Goal: Contribute content: Add original content to the website for others to see

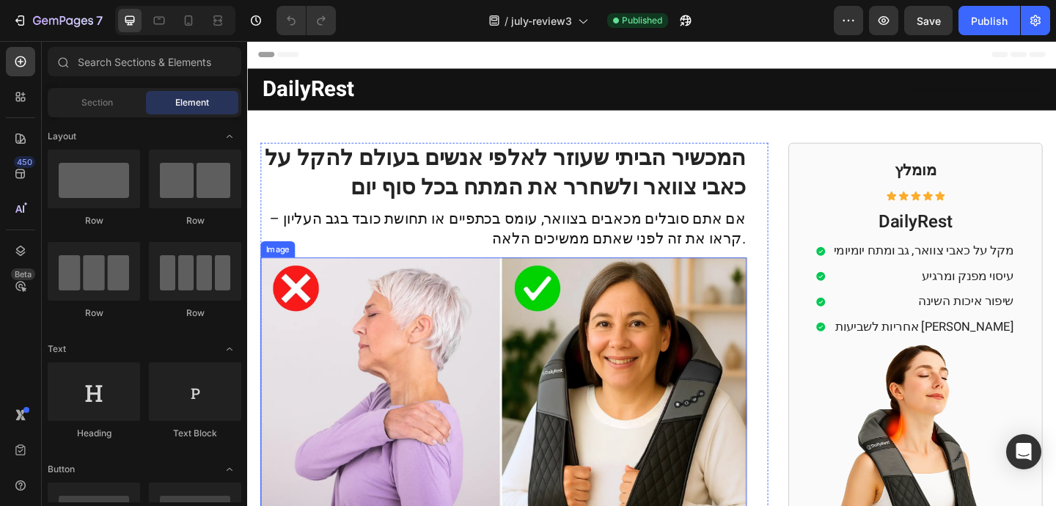
drag, startPoint x: 633, startPoint y: 348, endPoint x: 639, endPoint y: 342, distance: 7.8
click at [636, 345] on img at bounding box center [526, 425] width 529 height 298
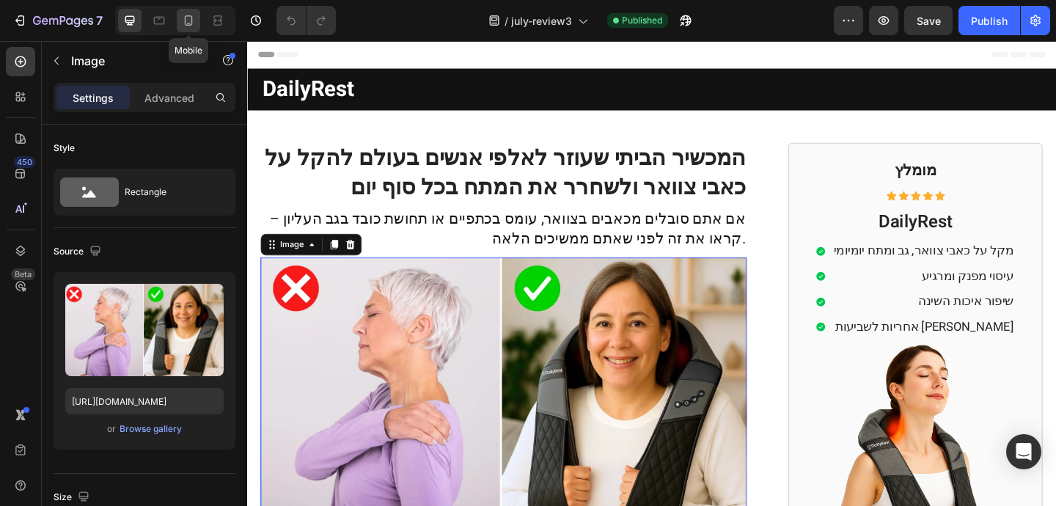
click at [192, 15] on icon at bounding box center [188, 20] width 15 height 15
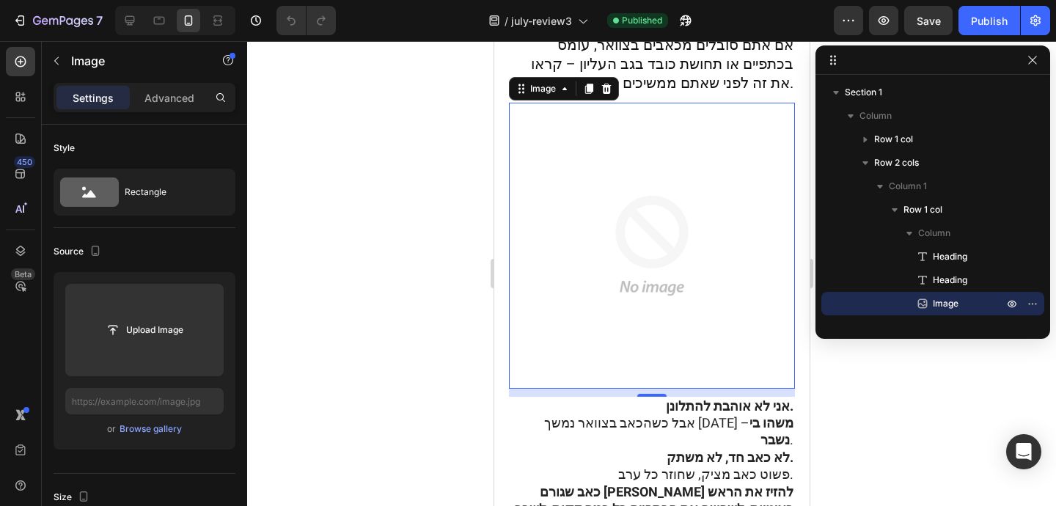
scroll to position [221, 0]
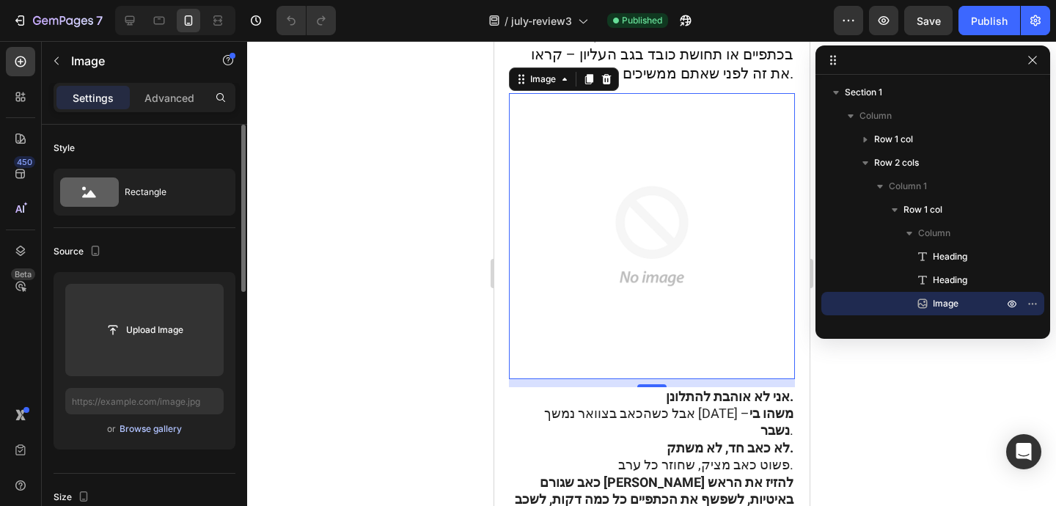
drag, startPoint x: 153, startPoint y: 323, endPoint x: 152, endPoint y: 435, distance: 112.9
click at [152, 435] on div "Upload Image or Browse gallery" at bounding box center [145, 360] width 182 height 177
click at [153, 432] on div "Browse gallery" at bounding box center [151, 428] width 62 height 13
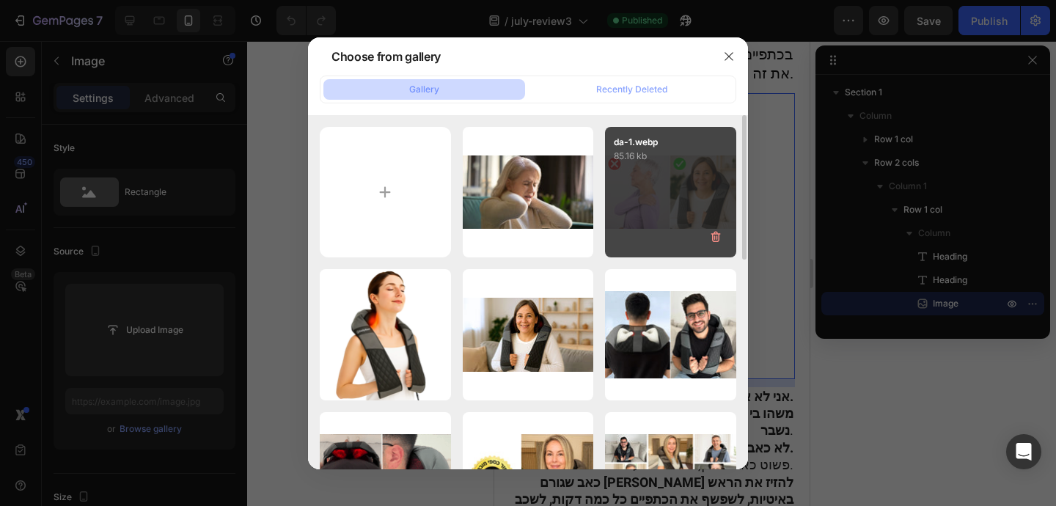
click at [656, 196] on div "da-1.webp 85.16 kb" at bounding box center [670, 192] width 131 height 131
type input "[URL][DOMAIN_NAME]"
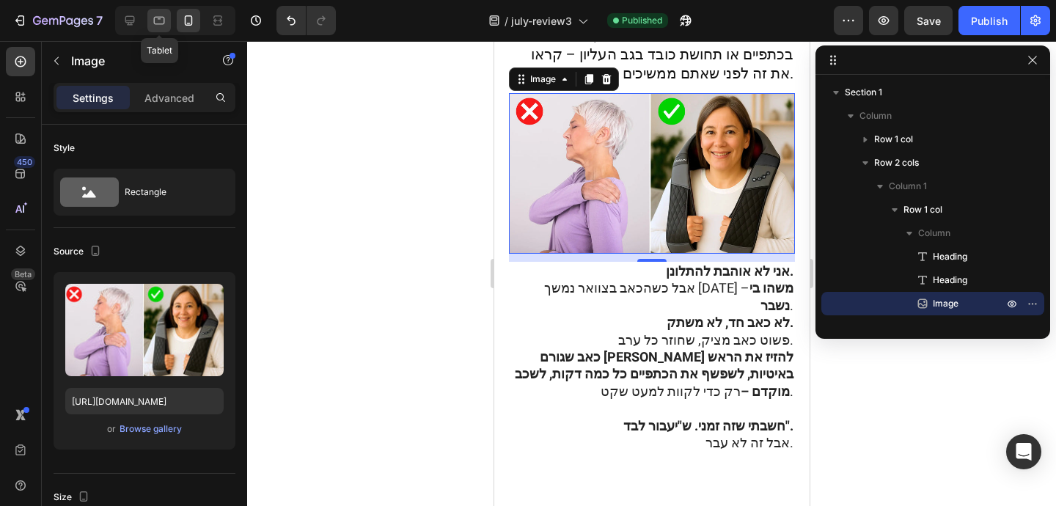
click at [159, 18] on icon at bounding box center [159, 21] width 11 height 8
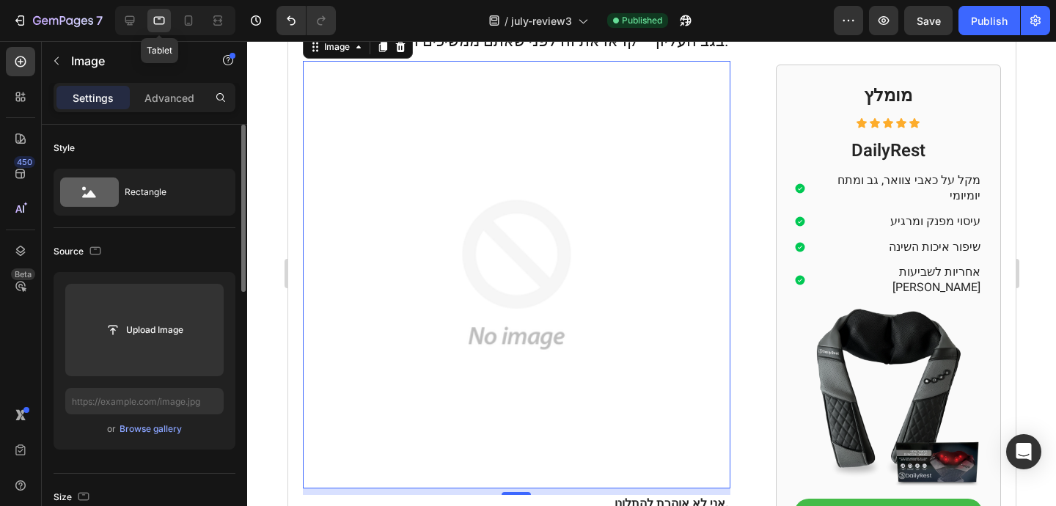
scroll to position [189, 0]
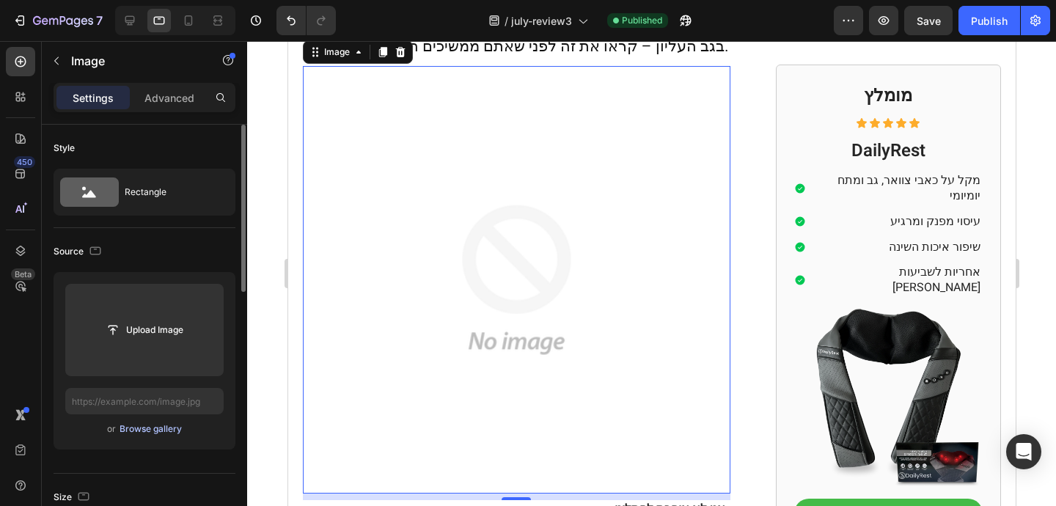
click at [155, 430] on div "Browse gallery" at bounding box center [151, 428] width 62 height 13
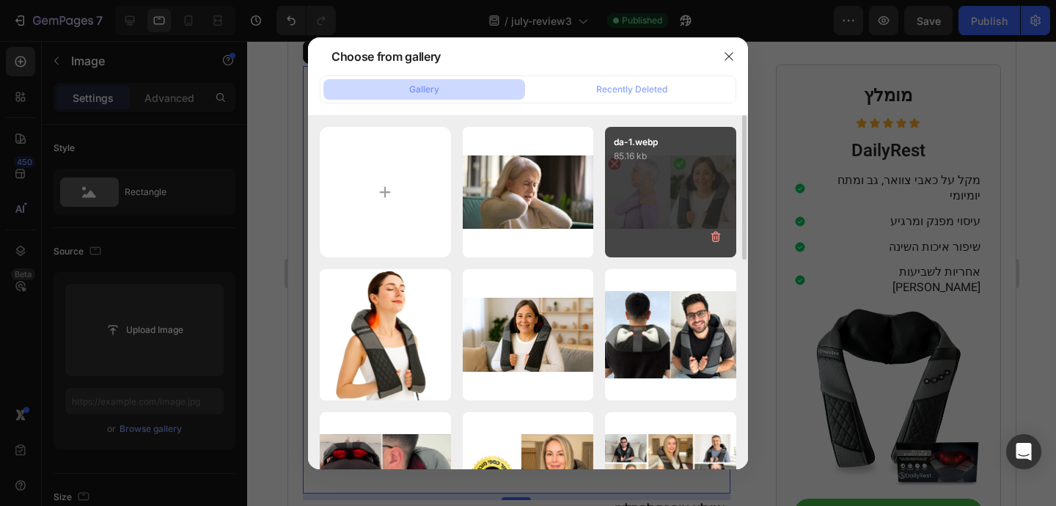
click at [636, 191] on div "da-1.webp 85.16 kb" at bounding box center [670, 192] width 131 height 131
type input "[URL][DOMAIN_NAME]"
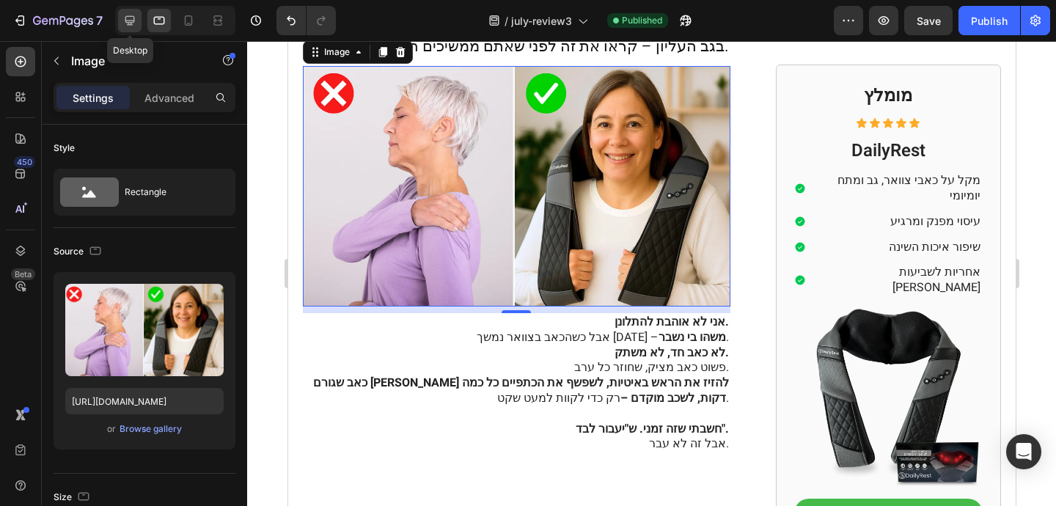
click at [125, 23] on icon at bounding box center [129, 20] width 15 height 15
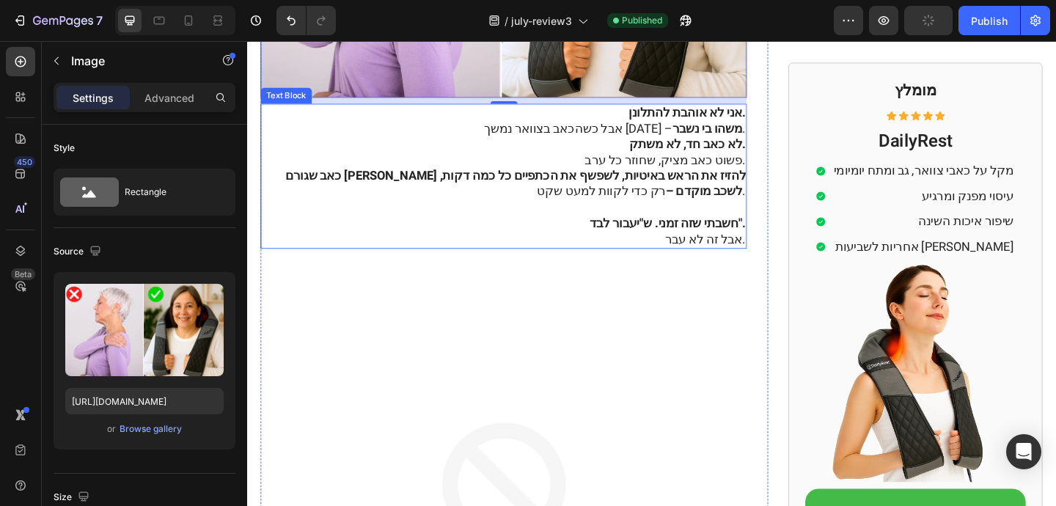
scroll to position [471, 0]
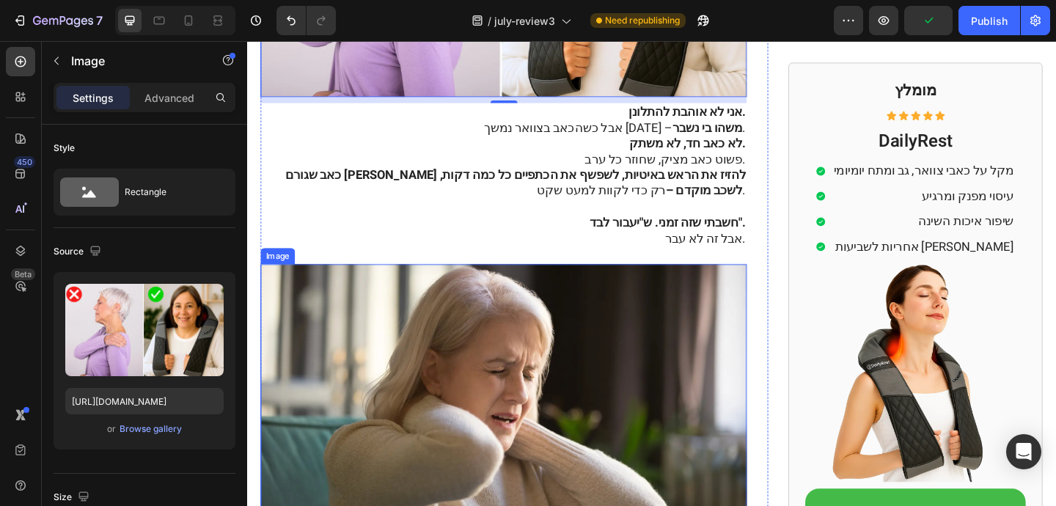
click at [345, 343] on img at bounding box center [526, 433] width 529 height 298
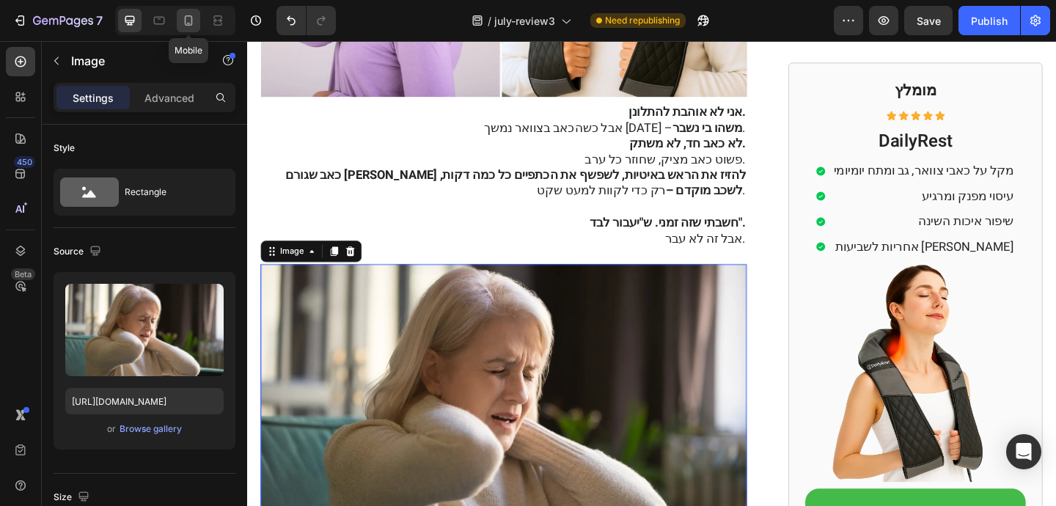
click at [180, 22] on div at bounding box center [188, 20] width 23 height 23
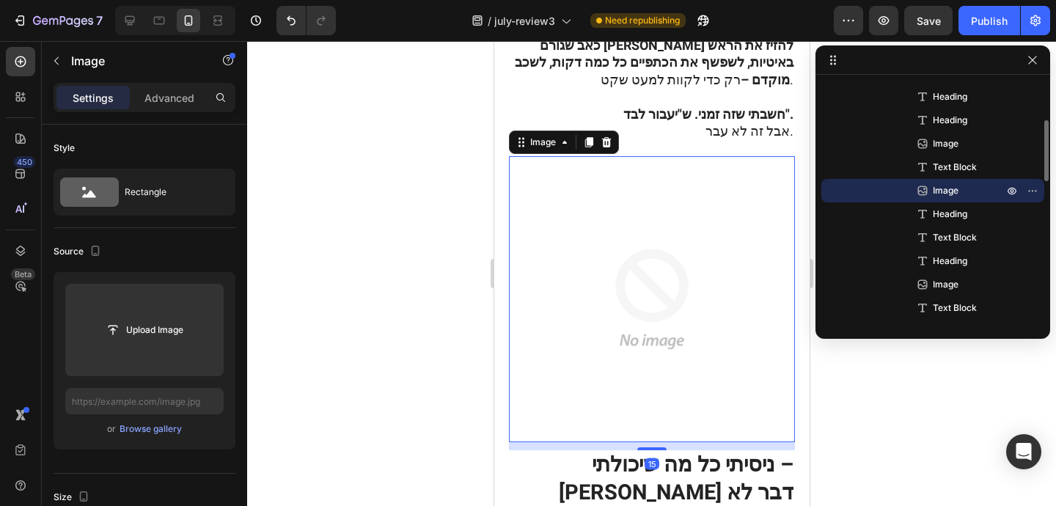
scroll to position [590, 0]
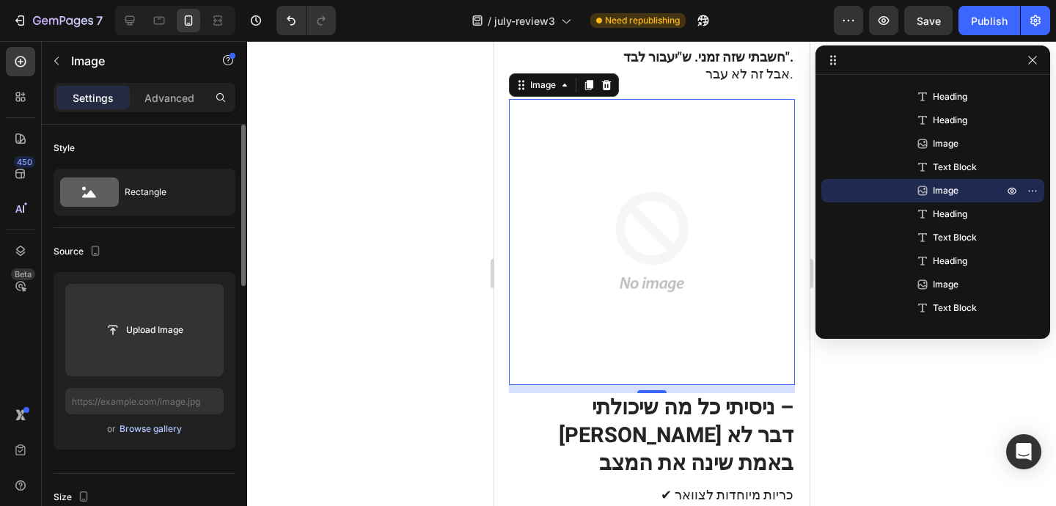
click at [163, 433] on div "Browse gallery" at bounding box center [151, 428] width 62 height 13
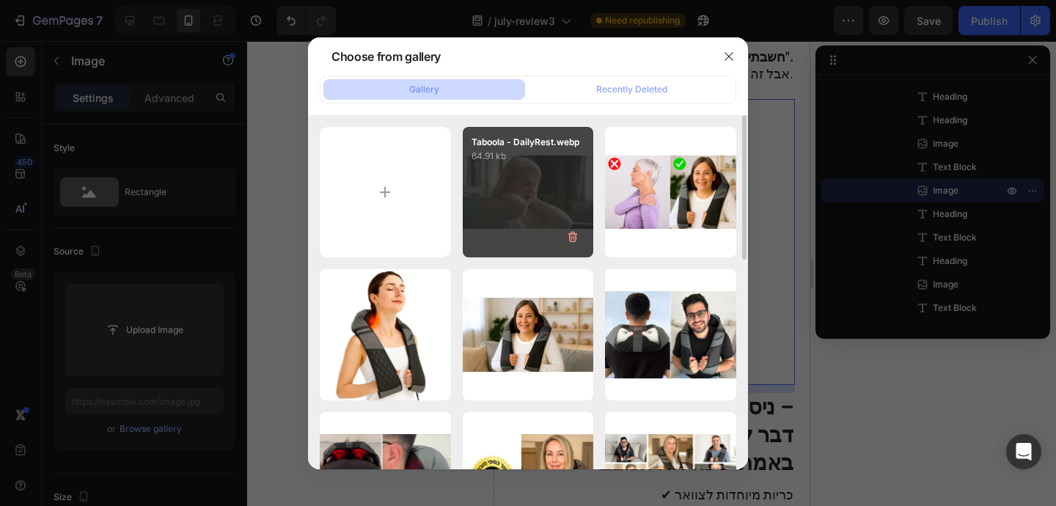
click at [530, 180] on div "Taboola - DailyRest.webp 64.91 kb" at bounding box center [528, 192] width 131 height 131
type input "[URL][DOMAIN_NAME]"
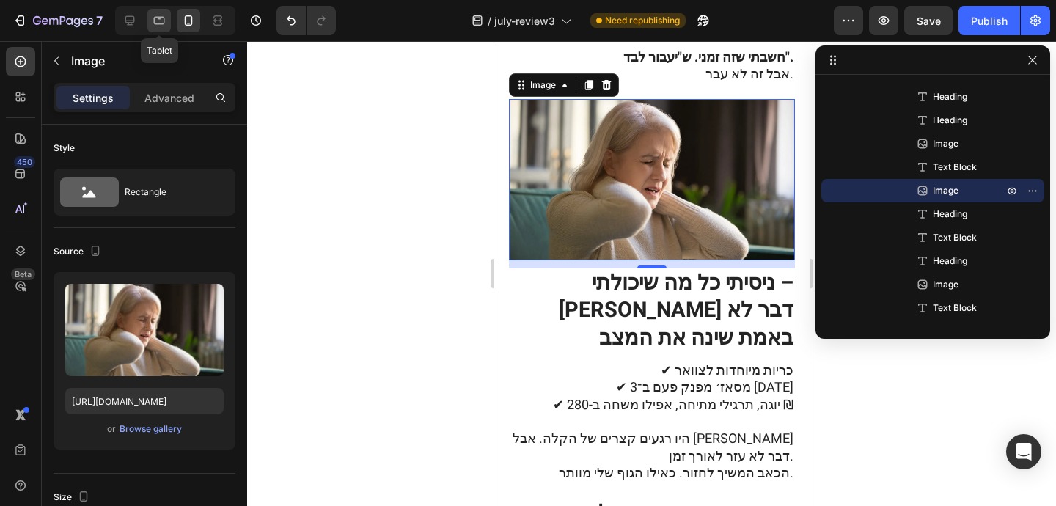
click at [152, 21] on icon at bounding box center [159, 20] width 15 height 15
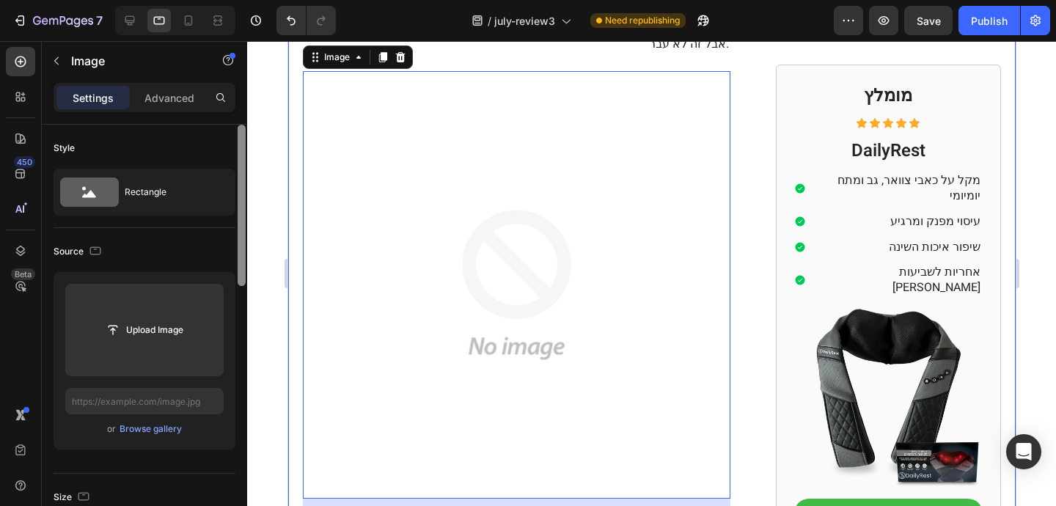
scroll to position [589, 0]
click at [156, 433] on div "Browse gallery" at bounding box center [151, 428] width 62 height 13
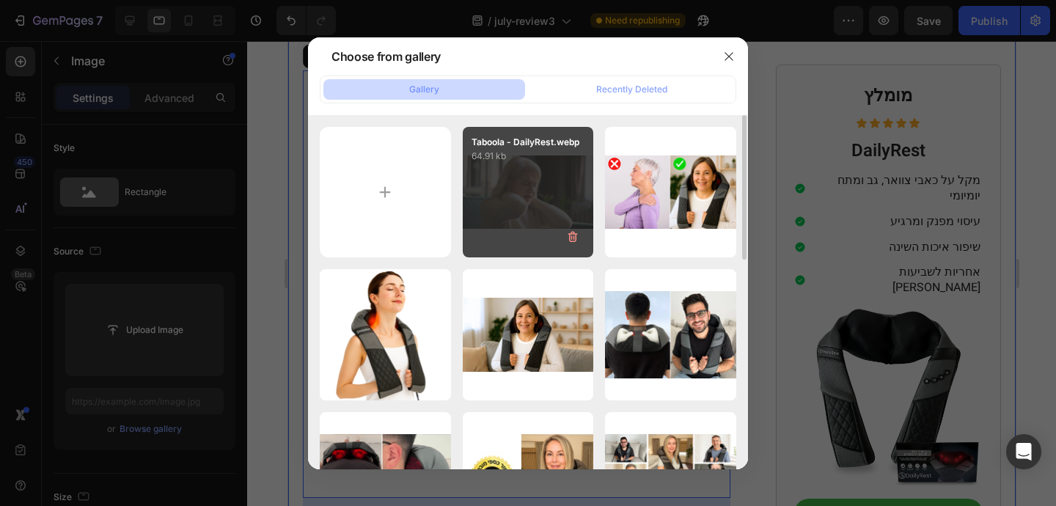
click at [523, 183] on div "Taboola - DailyRest.webp 64.91 kb" at bounding box center [528, 192] width 131 height 131
type input "[URL][DOMAIN_NAME]"
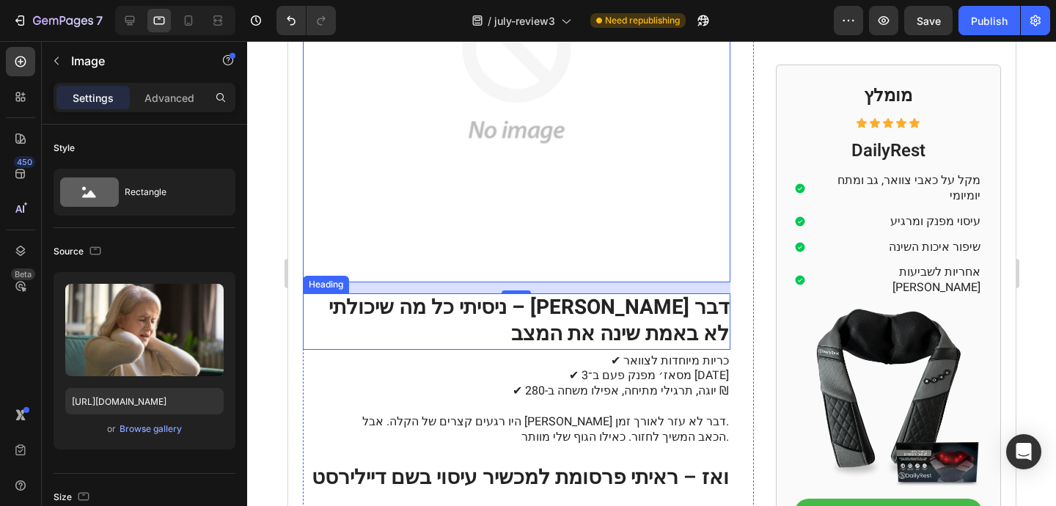
scroll to position [805, 0]
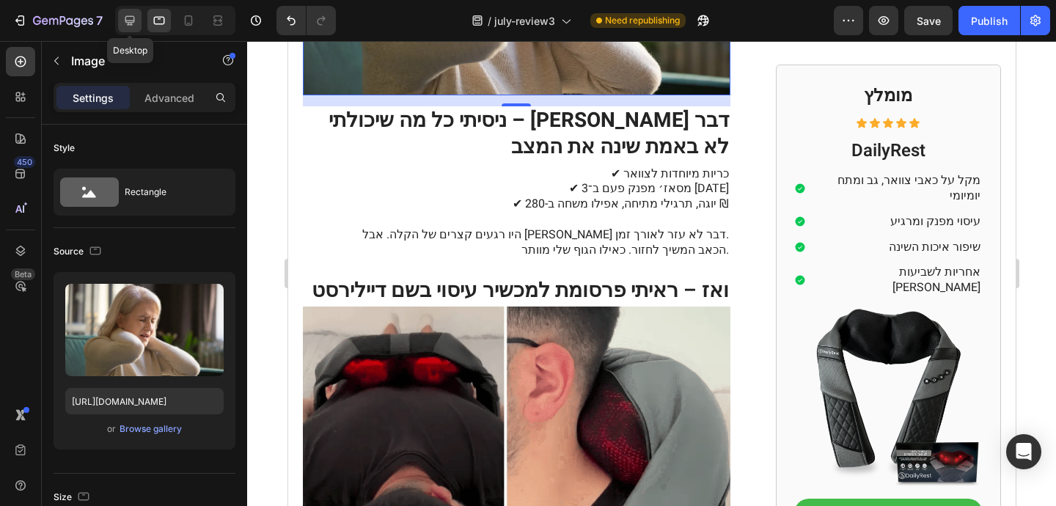
click at [133, 23] on icon at bounding box center [129, 20] width 15 height 15
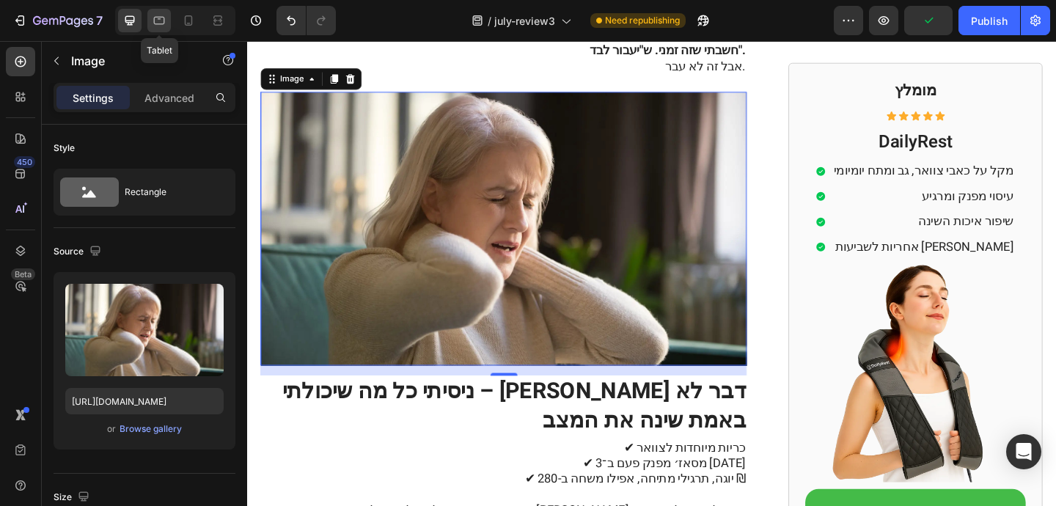
click at [153, 26] on icon at bounding box center [159, 20] width 15 height 15
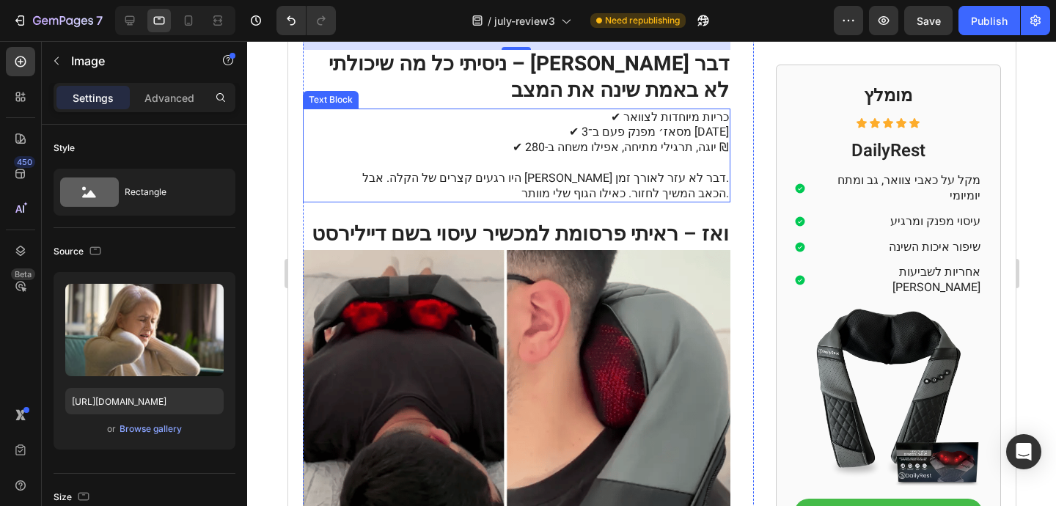
scroll to position [970, 0]
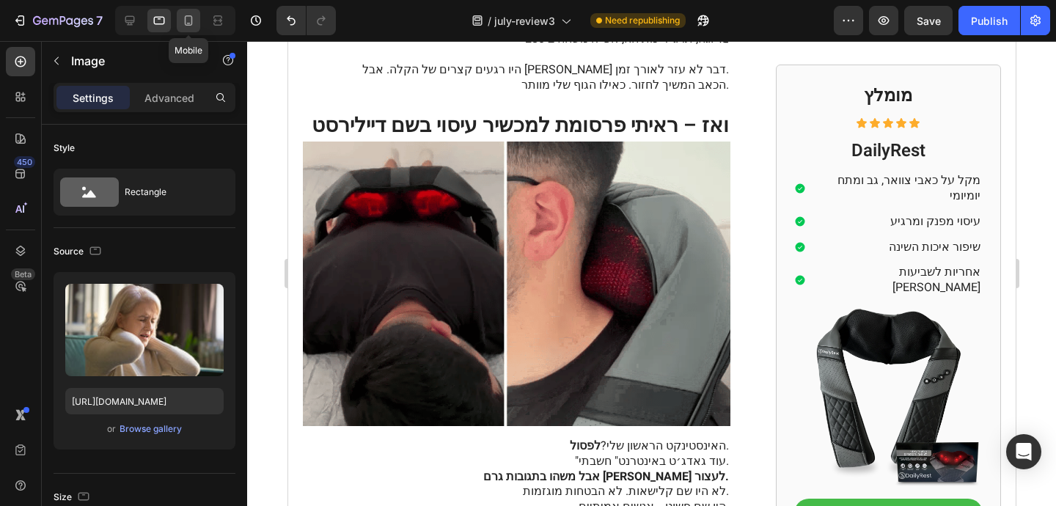
click at [191, 26] on icon at bounding box center [188, 20] width 15 height 15
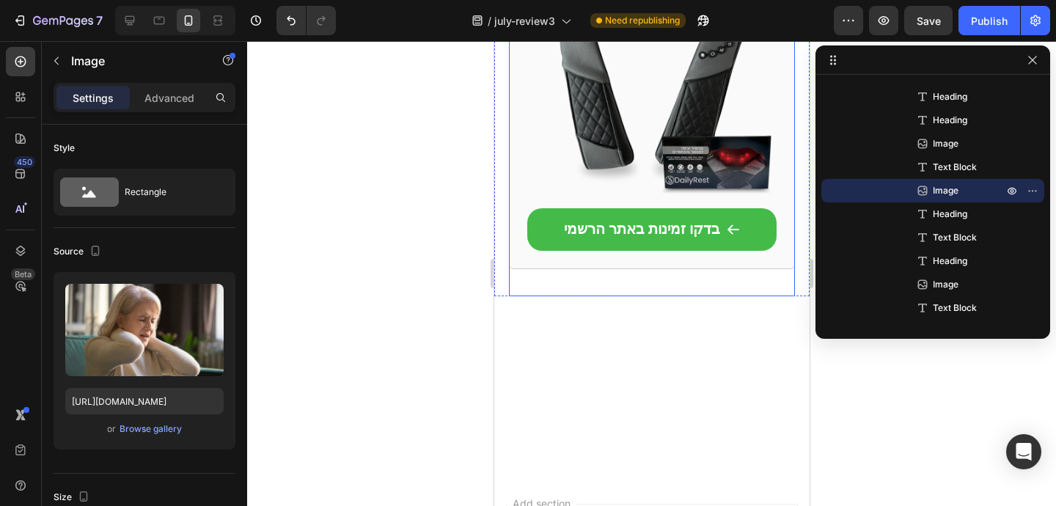
scroll to position [3687, 0]
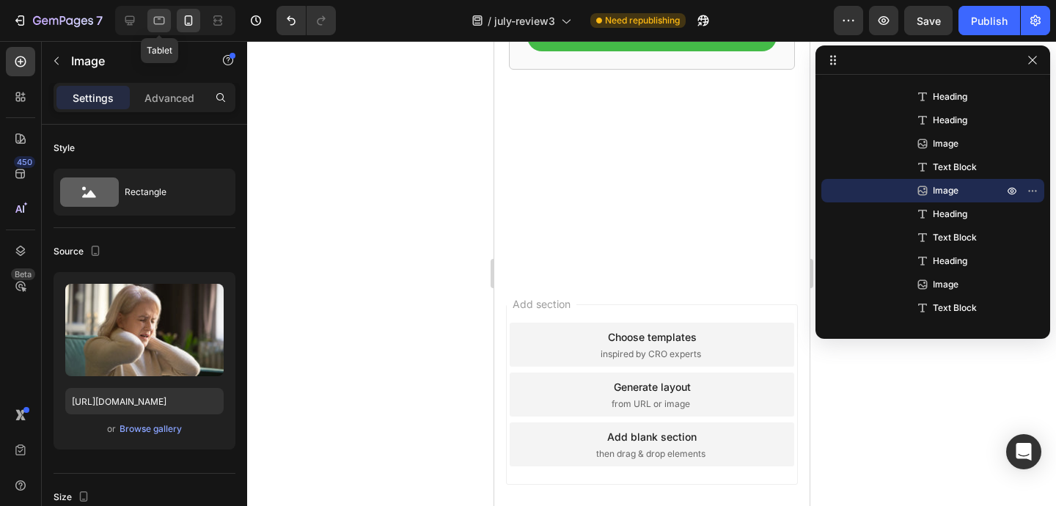
click at [165, 23] on icon at bounding box center [159, 20] width 15 height 15
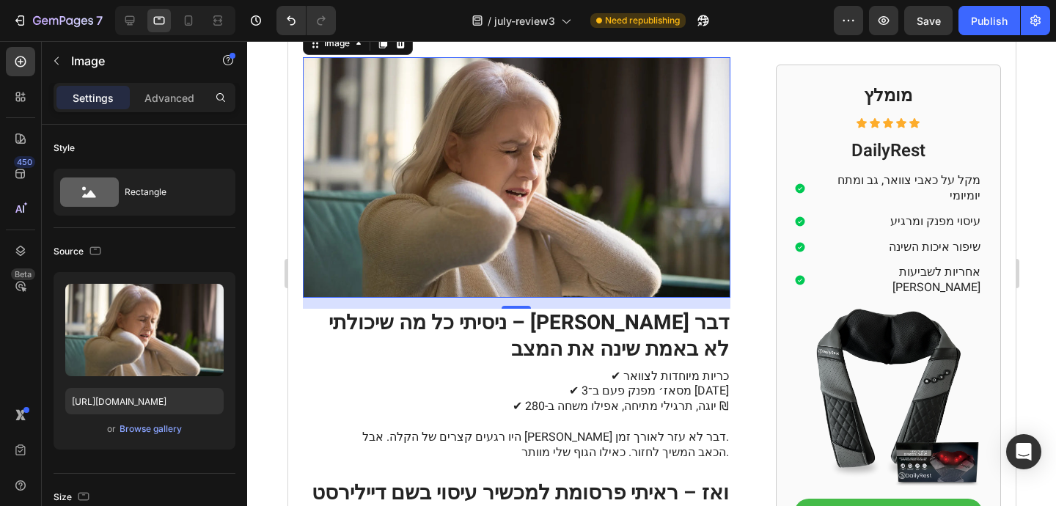
scroll to position [589, 0]
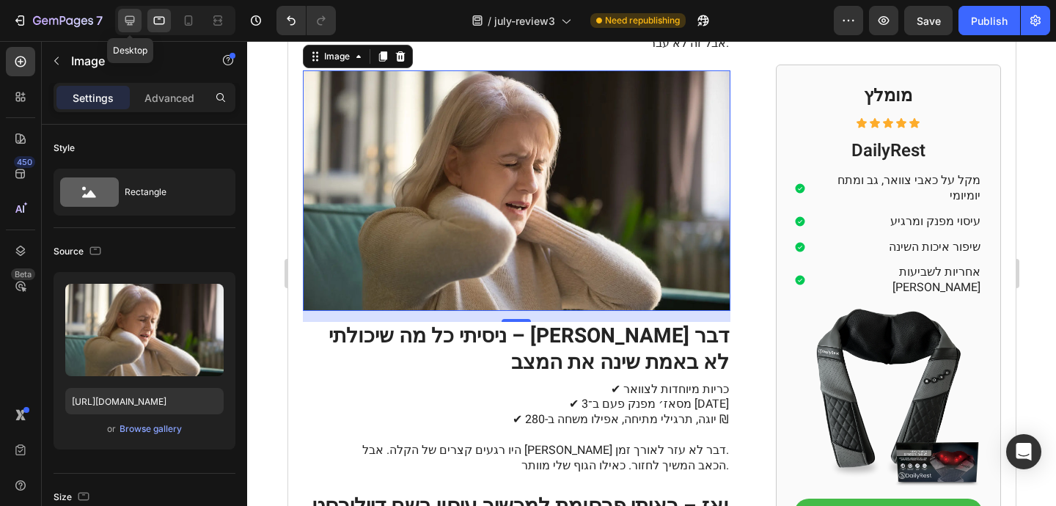
click at [130, 17] on icon at bounding box center [129, 20] width 15 height 15
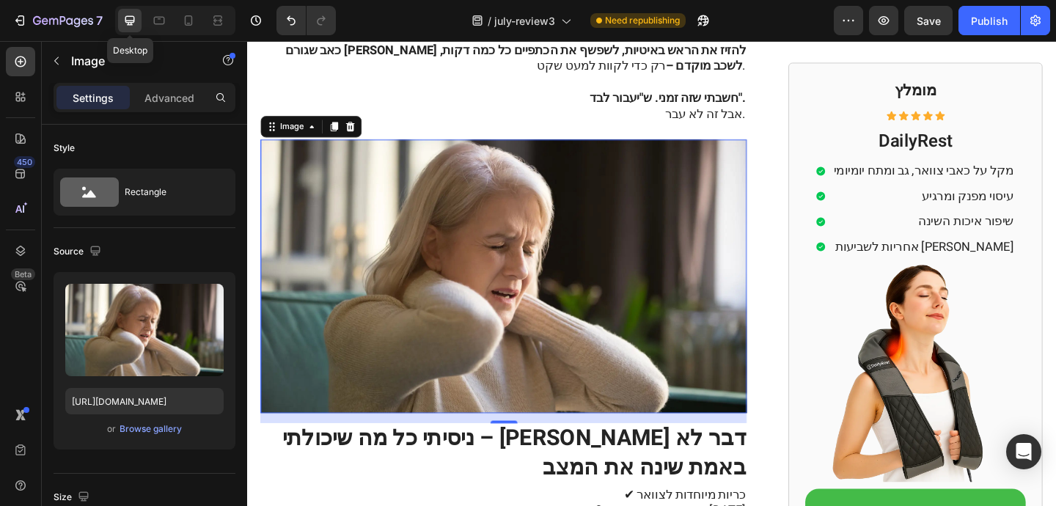
scroll to position [658, 0]
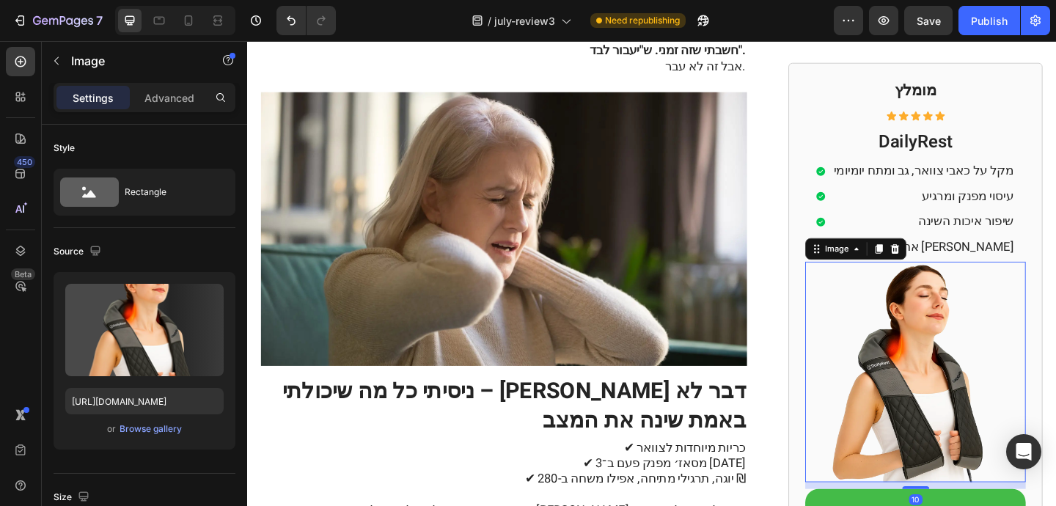
click at [911, 380] on img at bounding box center [974, 401] width 240 height 240
click at [138, 427] on div "Browse gallery" at bounding box center [151, 428] width 62 height 13
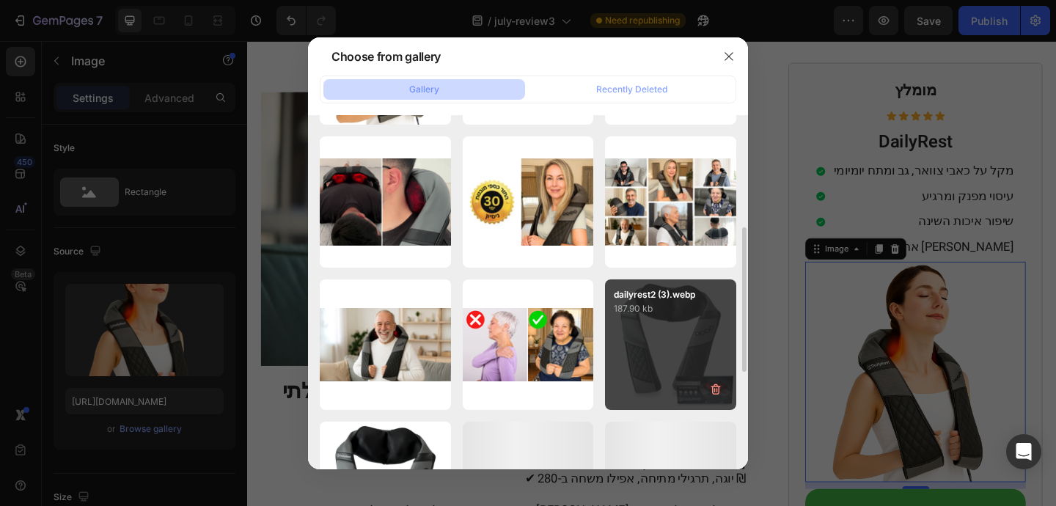
scroll to position [283, 0]
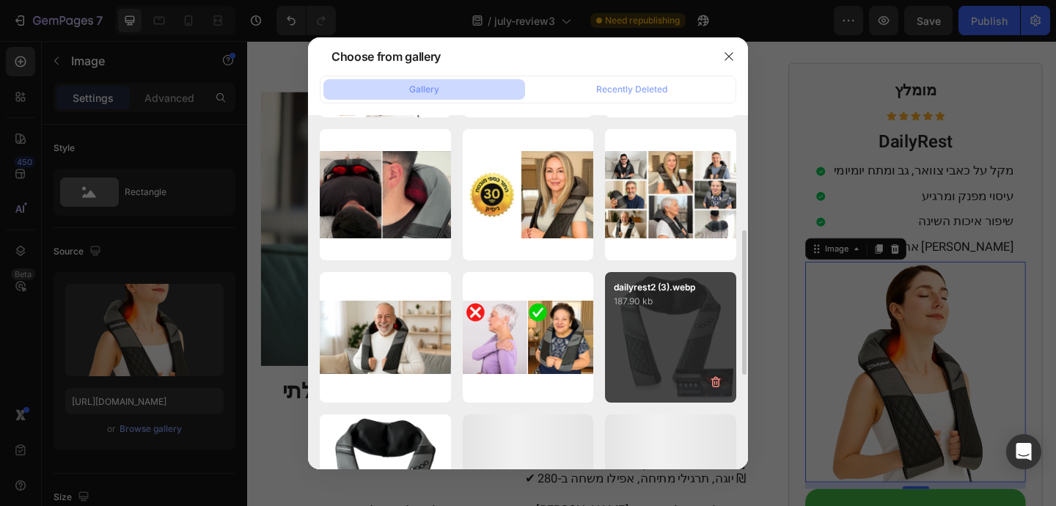
click at [644, 326] on div "dailyrest2 (3).webp 187.90 kb" at bounding box center [670, 337] width 131 height 131
type input "[URL][DOMAIN_NAME]"
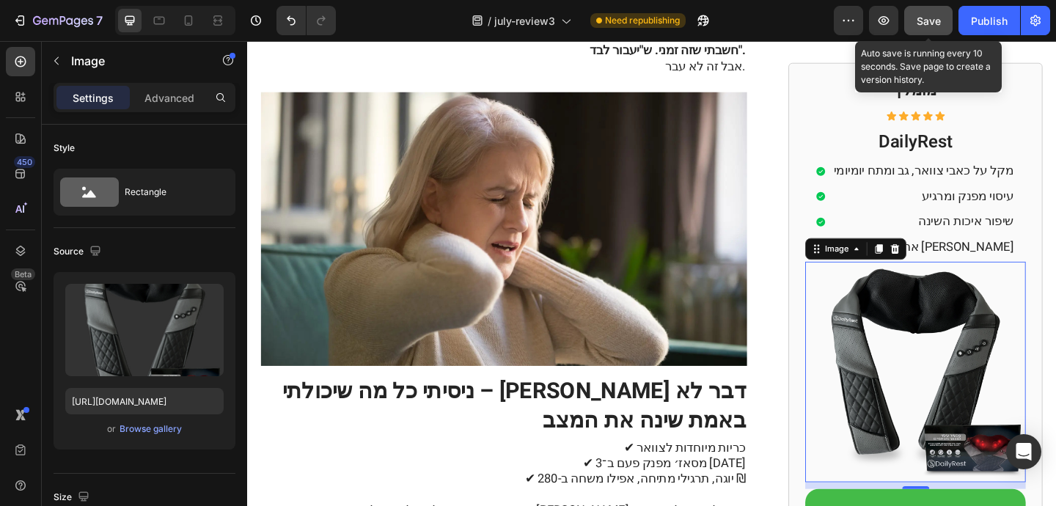
click at [925, 28] on button "Save" at bounding box center [928, 20] width 48 height 29
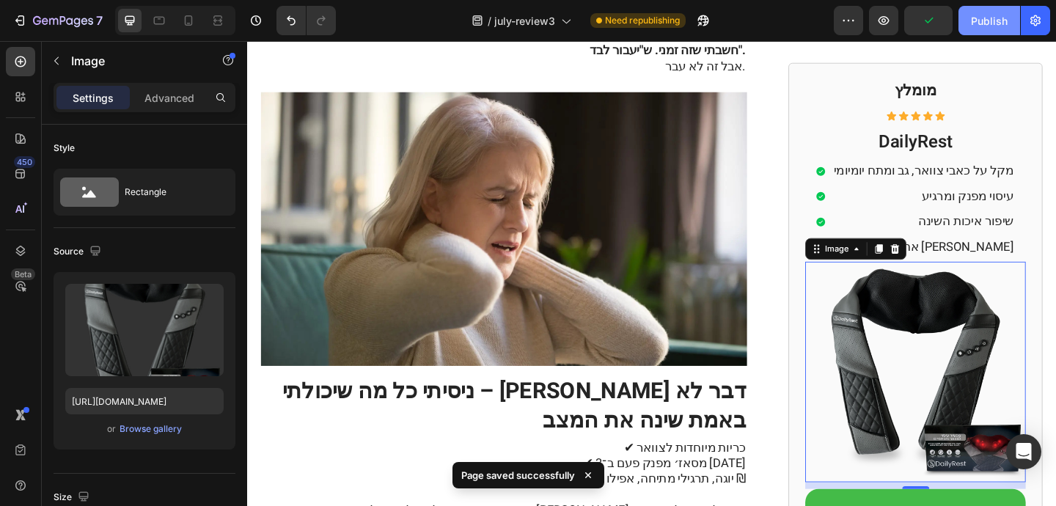
click at [971, 23] on button "Publish" at bounding box center [989, 20] width 62 height 29
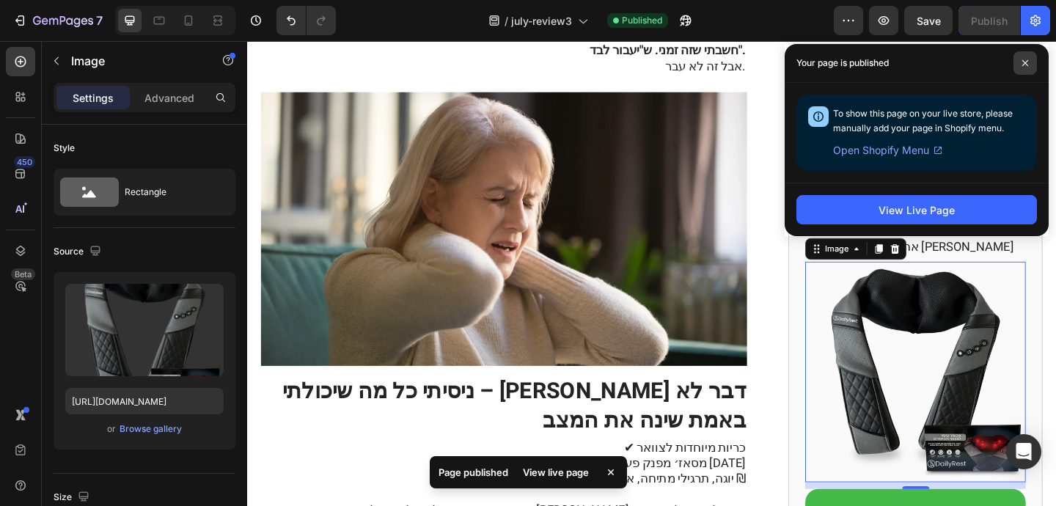
click at [1028, 62] on icon at bounding box center [1024, 62] width 7 height 7
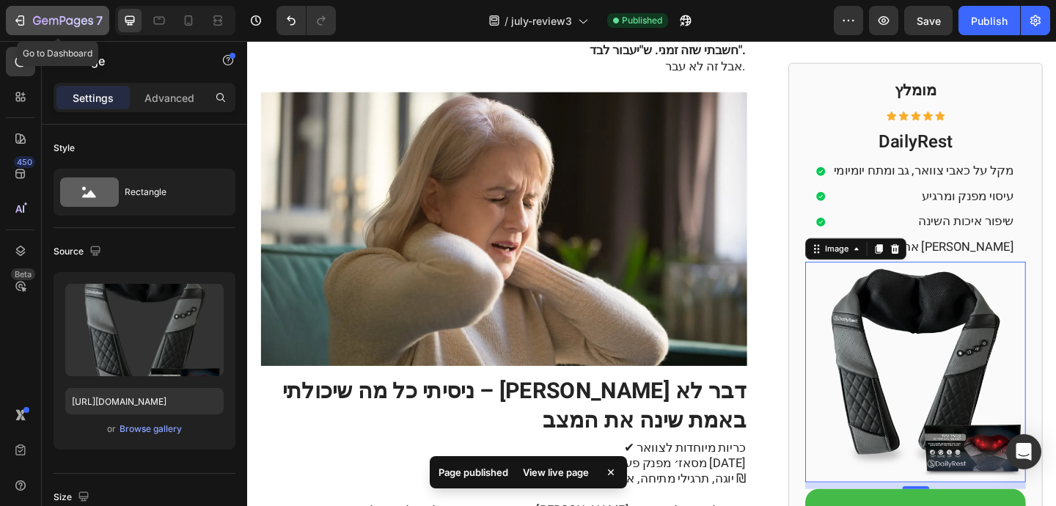
click at [48, 21] on icon "button" at bounding box center [63, 21] width 60 height 12
